Goal: Information Seeking & Learning: Learn about a topic

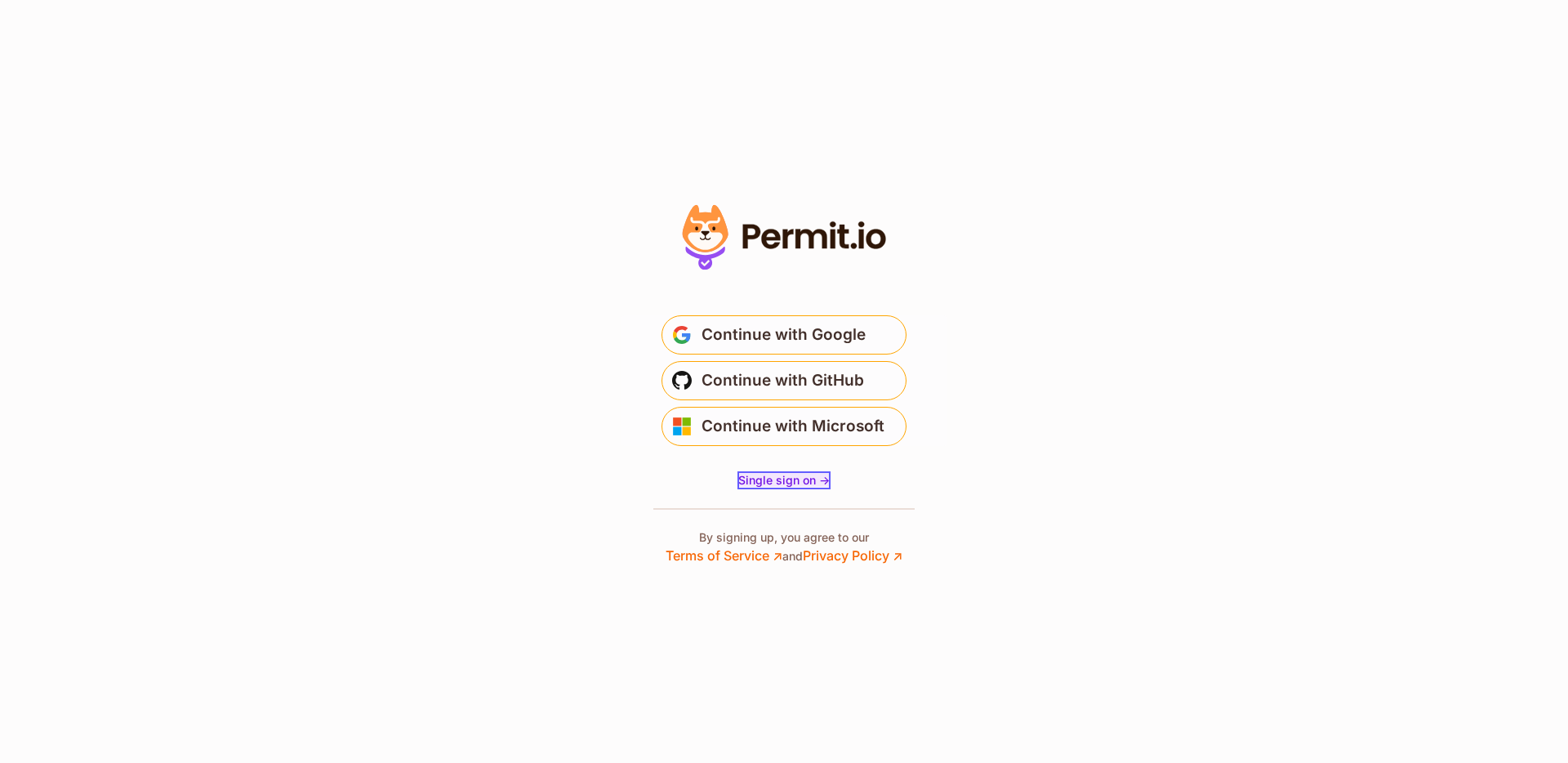
click at [754, 474] on span "Single sign on ->" at bounding box center [784, 480] width 91 height 14
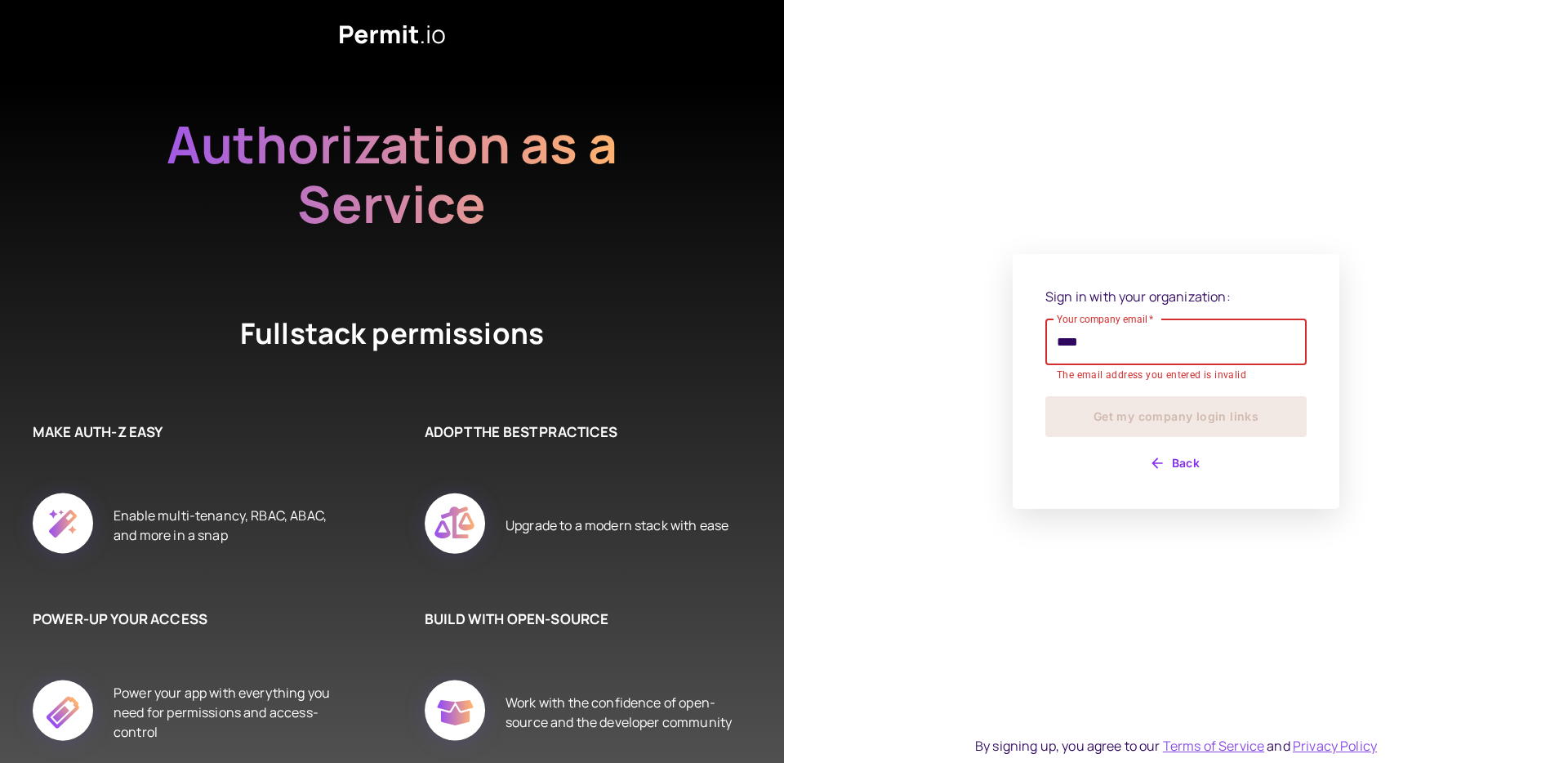
type input "**********"
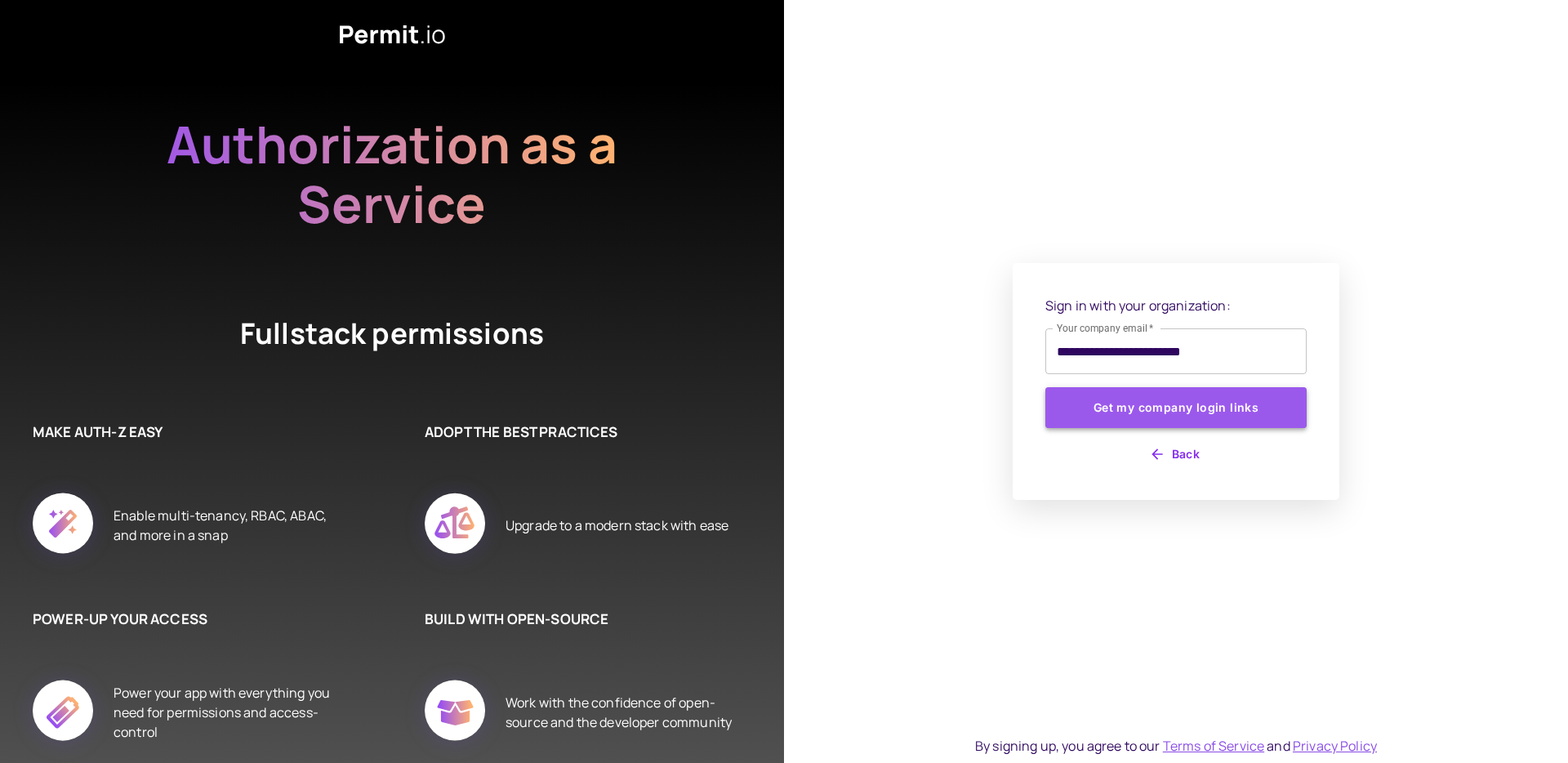
click at [1117, 413] on button "Get my company login links" at bounding box center [1176, 408] width 262 height 41
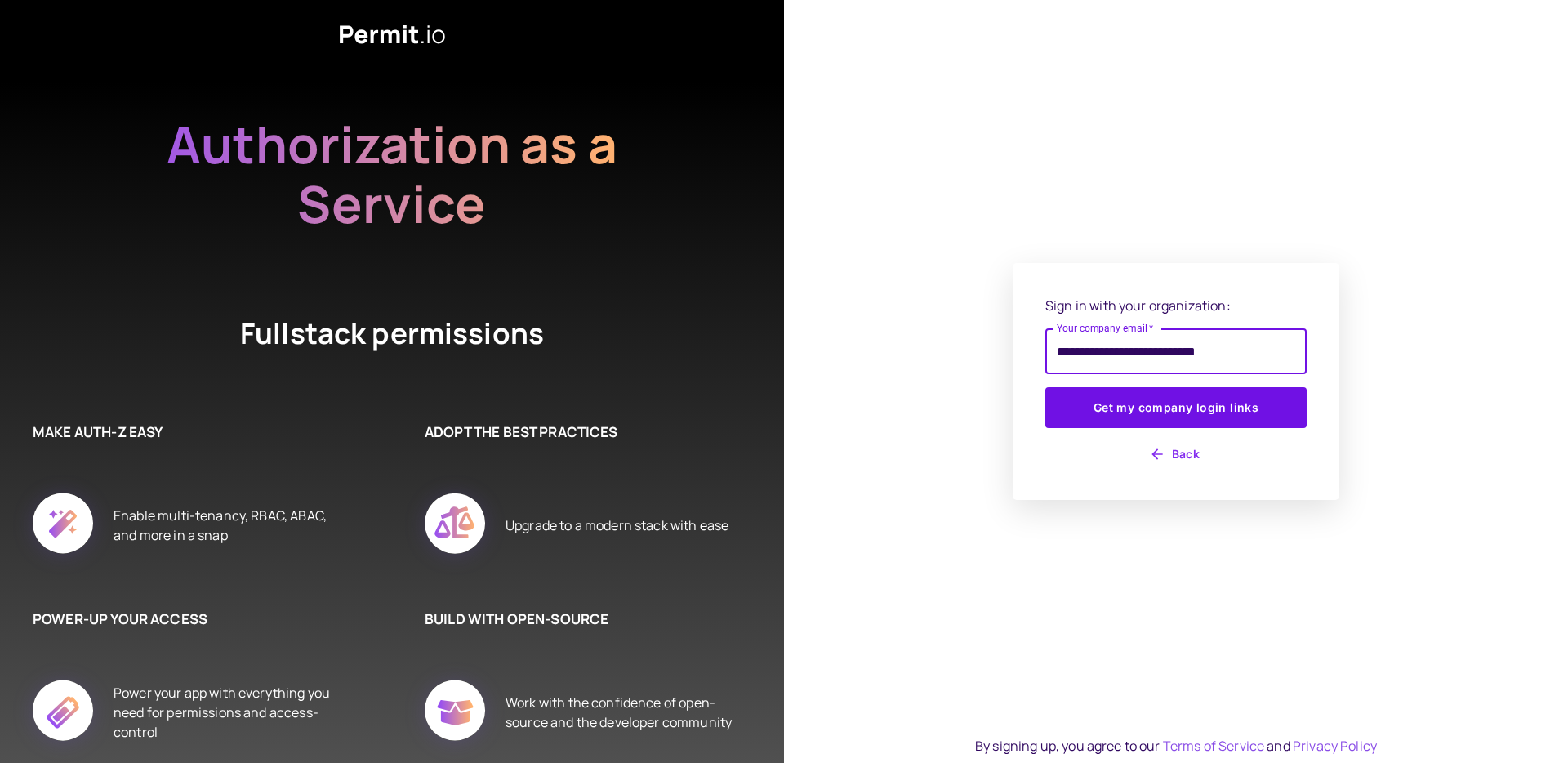
type input "**********"
click at [1045, 388] on button "Get my company login links" at bounding box center [1176, 408] width 262 height 41
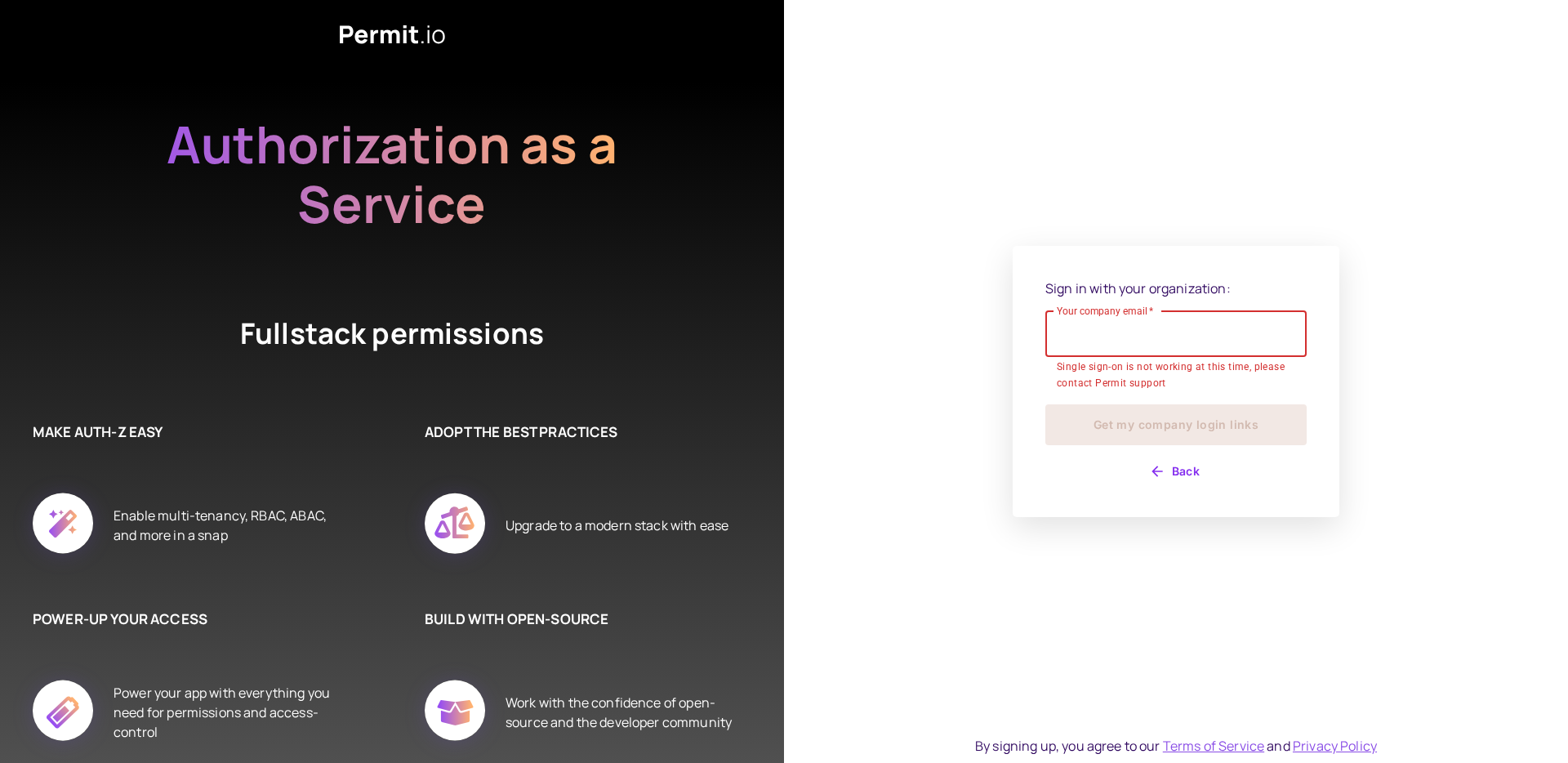
click at [381, 31] on icon at bounding box center [392, 34] width 105 height 19
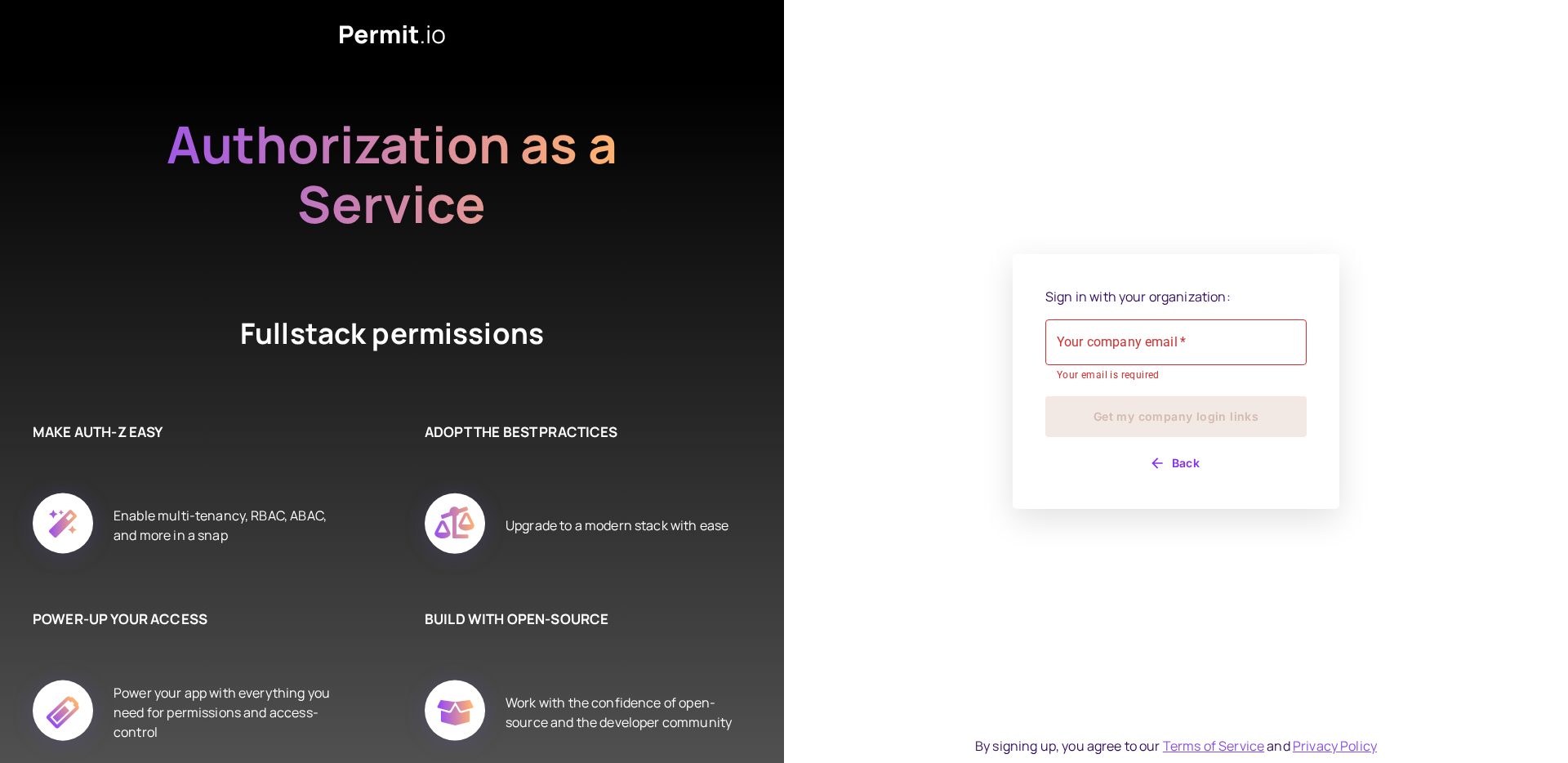
click at [377, 34] on icon at bounding box center [392, 34] width 105 height 20
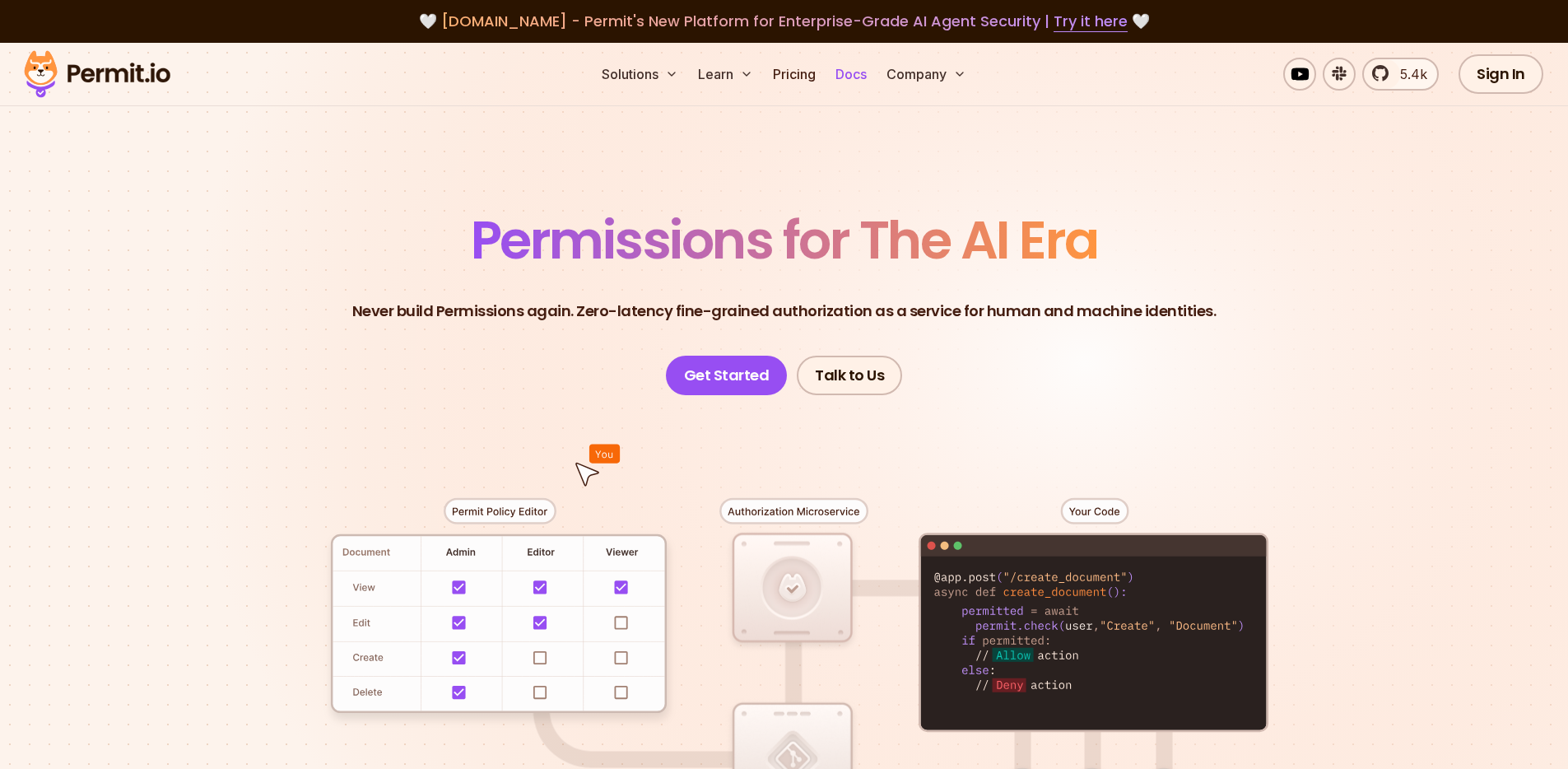
click at [844, 82] on link "Docs" at bounding box center [851, 73] width 44 height 33
click at [844, 73] on link "Docs" at bounding box center [851, 73] width 44 height 33
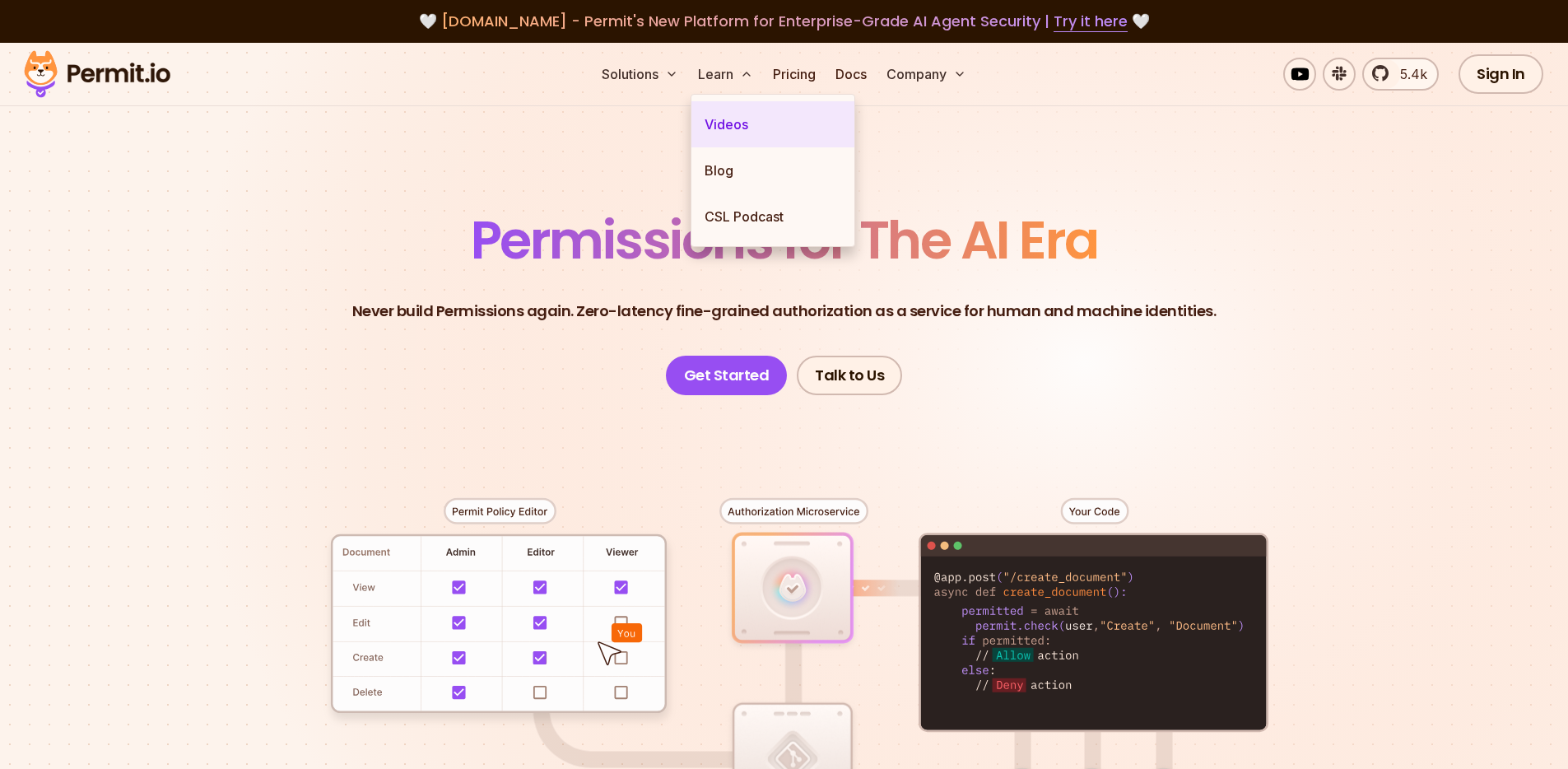
click at [743, 127] on link "Videos" at bounding box center [773, 124] width 163 height 46
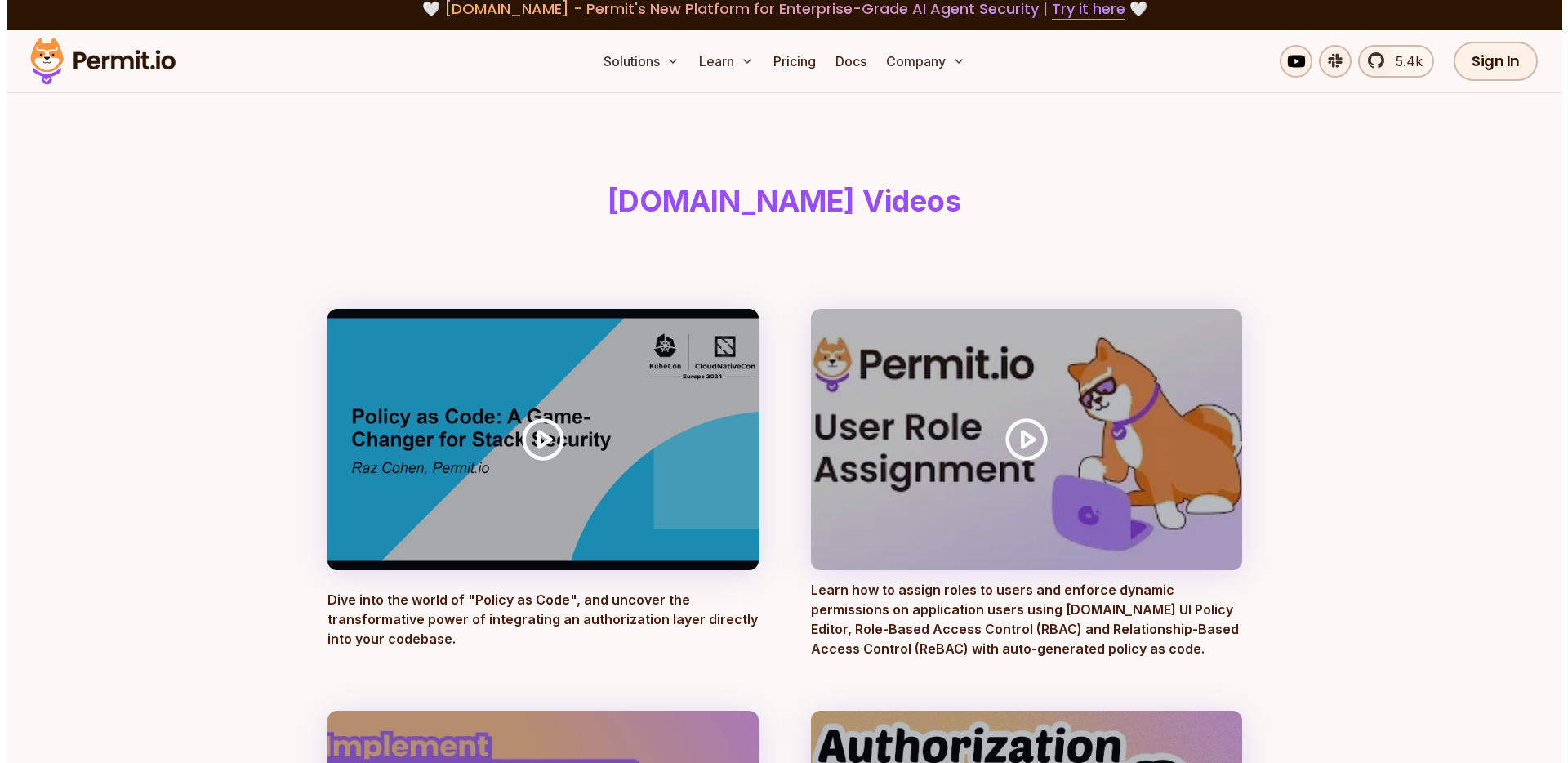
scroll to position [100, 0]
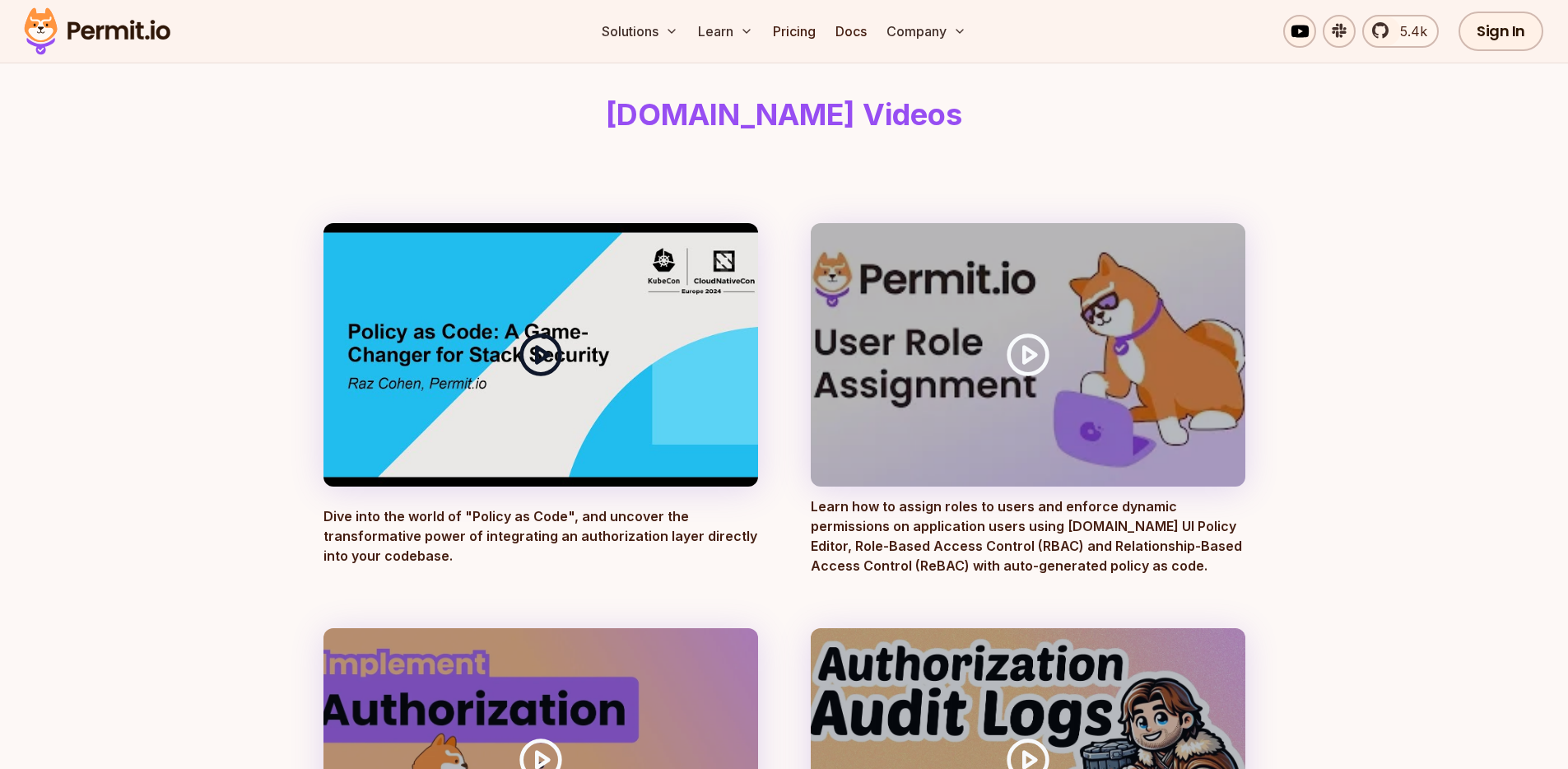
click at [541, 358] on polygon at bounding box center [543, 354] width 11 height 16
